Goal: Transaction & Acquisition: Purchase product/service

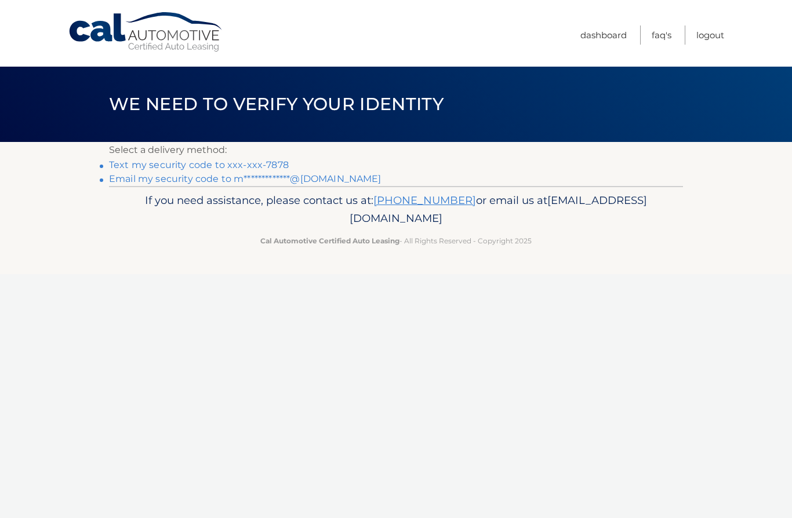
click at [275, 166] on link "Text my security code to xxx-xxx-7878" at bounding box center [199, 164] width 180 height 11
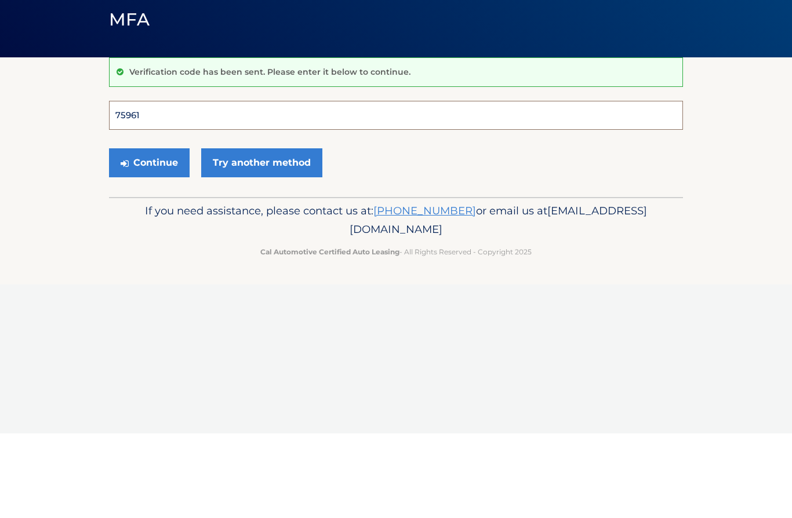
type input "759619"
click at [149, 233] on button "Continue" at bounding box center [149, 247] width 81 height 29
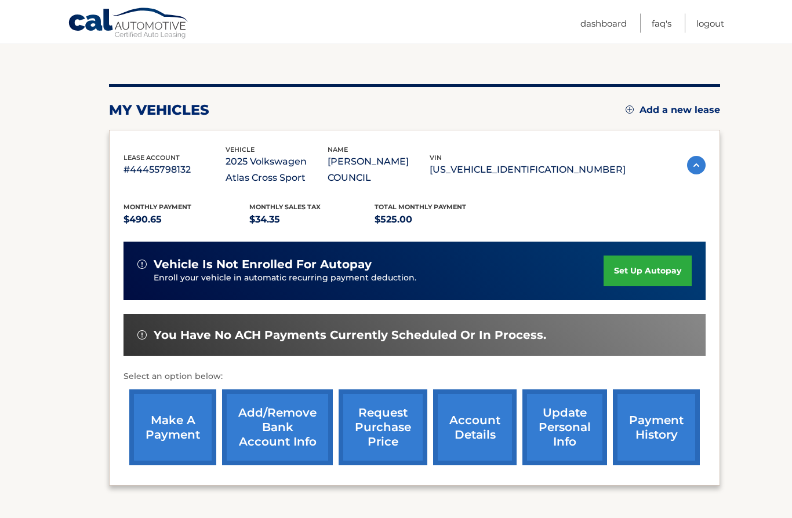
scroll to position [115, 0]
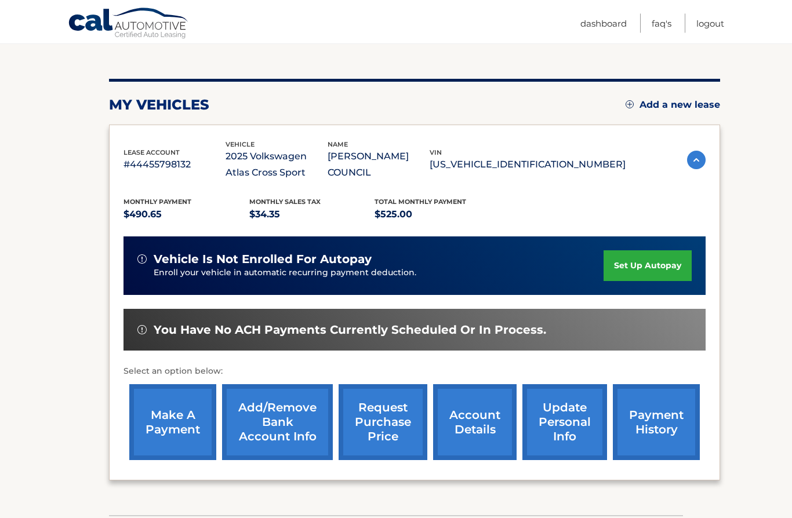
click at [181, 431] on link "make a payment" at bounding box center [172, 423] width 87 height 76
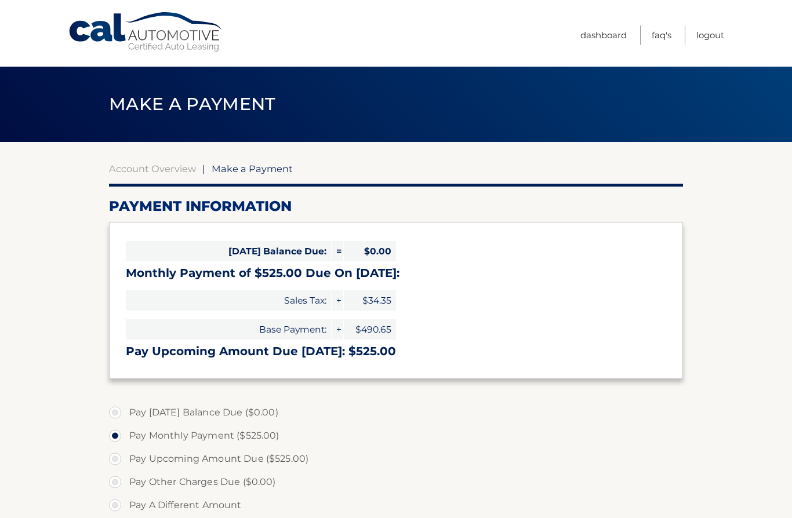
select select "NTVlNzVhOTAtMDE2Yy00MTJhLWJhYjMtM2E1OWFlZTU1Y2I2"
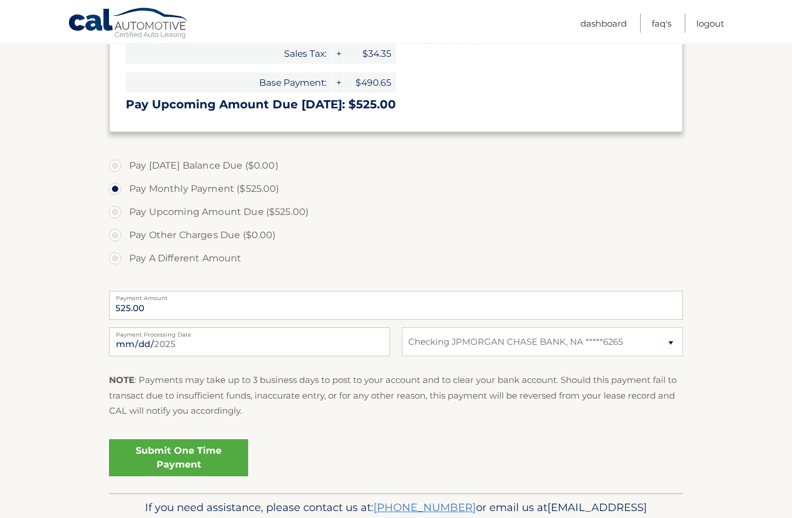
scroll to position [247, 0]
click at [197, 457] on link "Submit One Time Payment" at bounding box center [178, 457] width 139 height 37
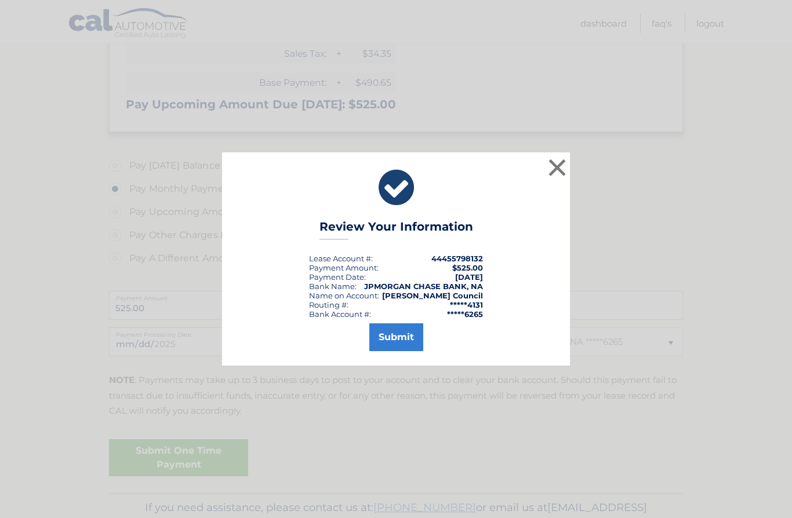
click at [406, 351] on button "Submit" at bounding box center [396, 337] width 54 height 28
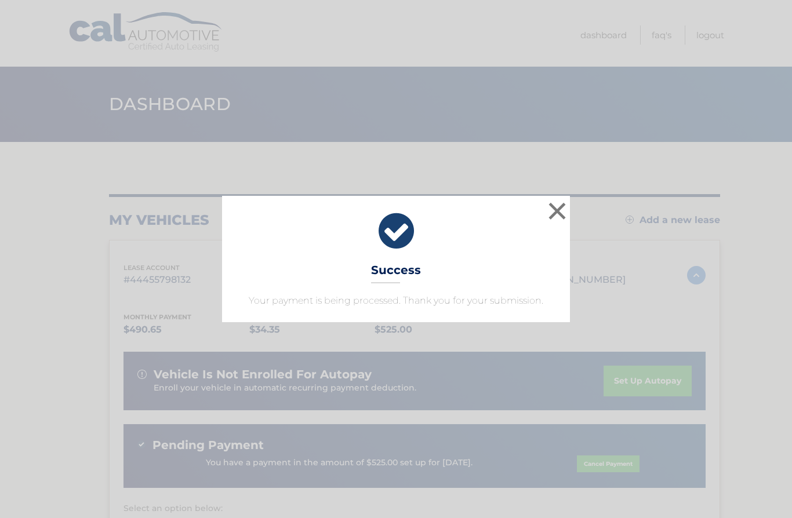
click at [561, 211] on button "×" at bounding box center [556, 210] width 23 height 23
